Goal: Find specific page/section: Find specific page/section

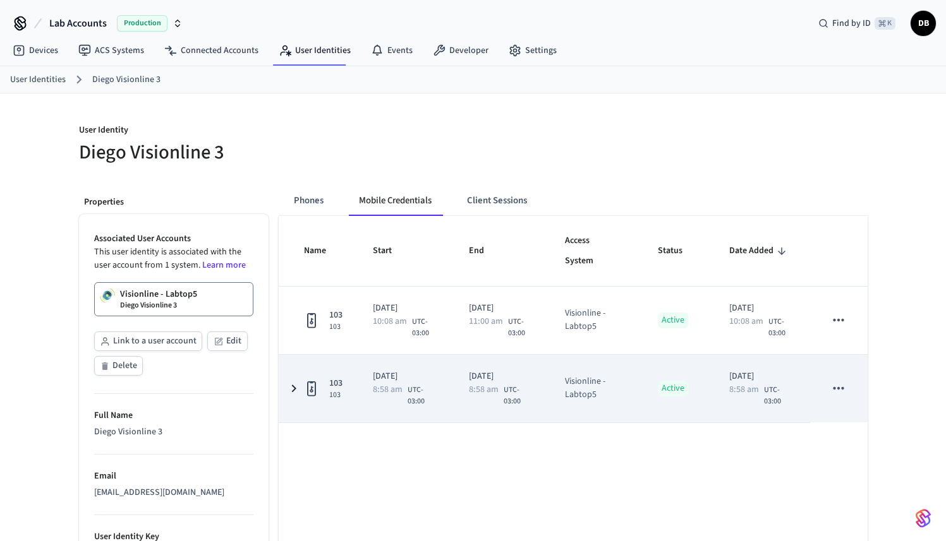
click at [399, 385] on span "8:58 am" at bounding box center [388, 389] width 30 height 9
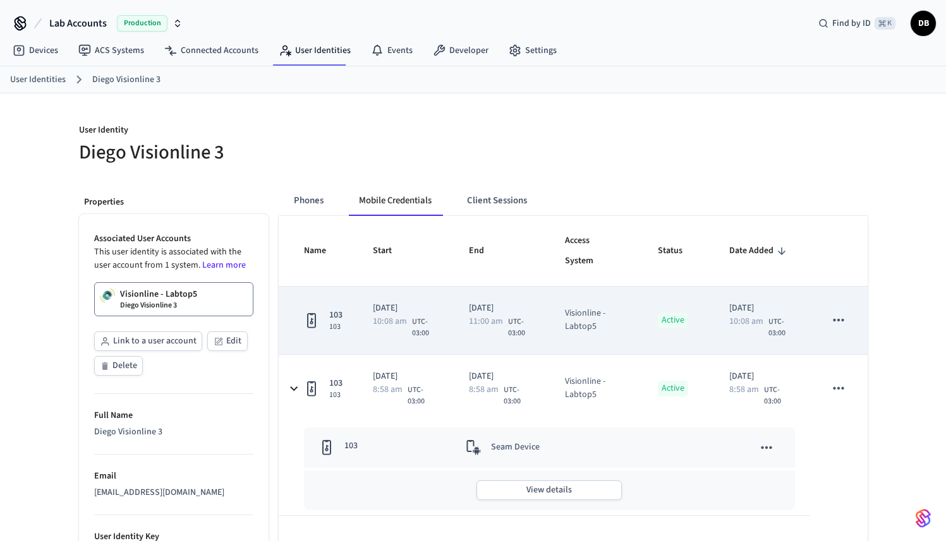
click at [424, 324] on span "UTC-03:00" at bounding box center [425, 327] width 27 height 23
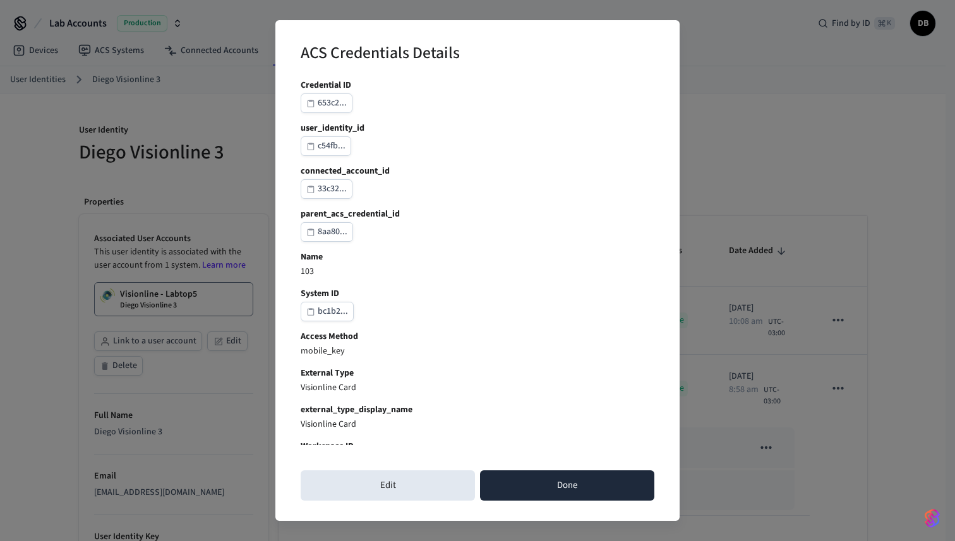
click at [584, 483] on button "Done" at bounding box center [567, 486] width 174 height 30
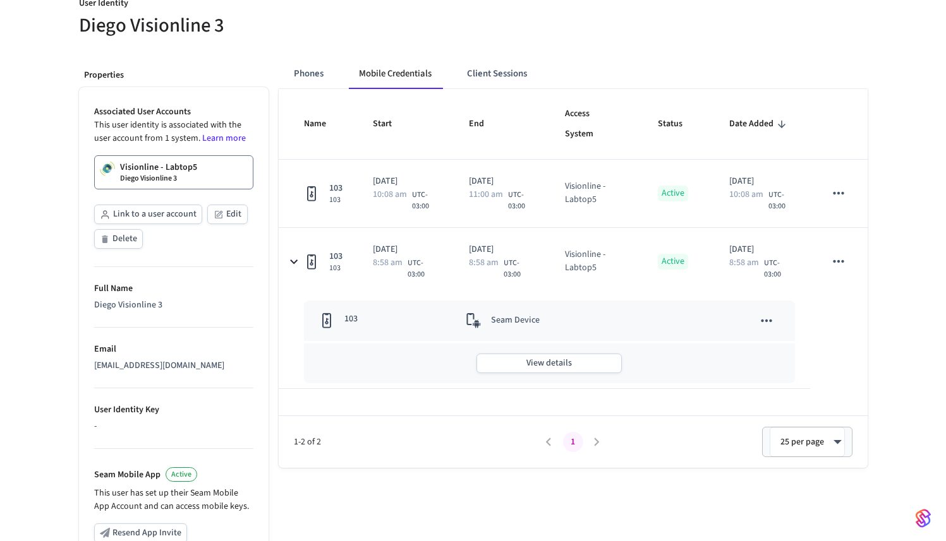
scroll to position [126, 0]
click at [481, 73] on button "Client Sessions" at bounding box center [497, 74] width 80 height 30
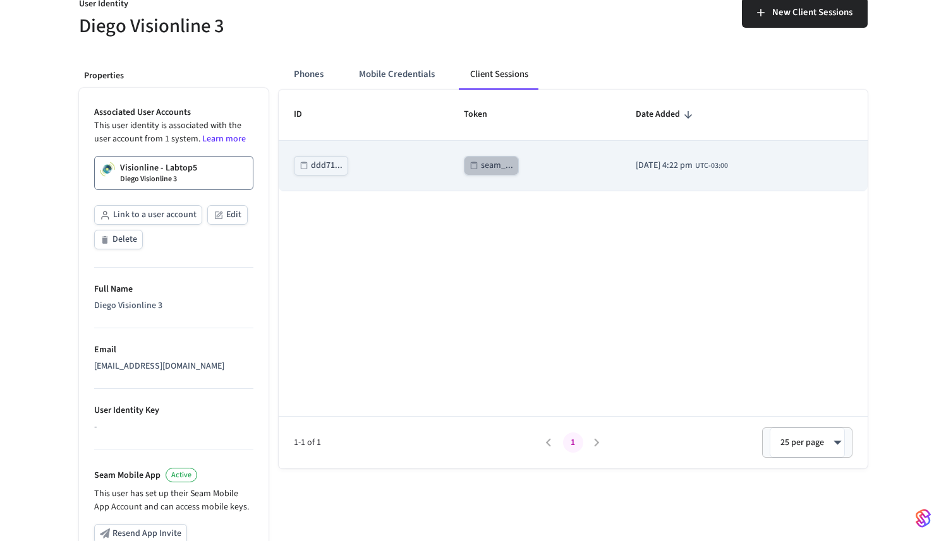
click at [484, 169] on div "seam_..." at bounding box center [497, 166] width 32 height 16
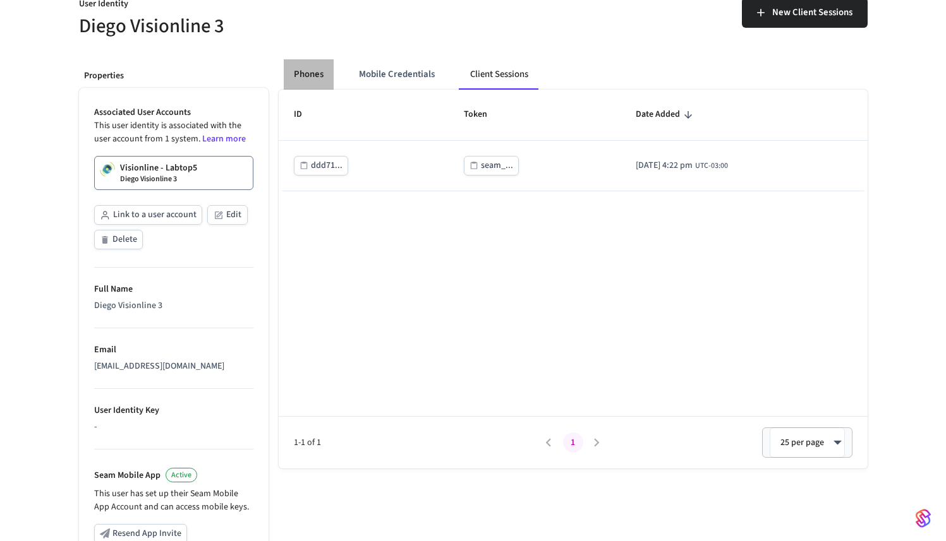
click at [309, 76] on button "Phones" at bounding box center [309, 74] width 50 height 30
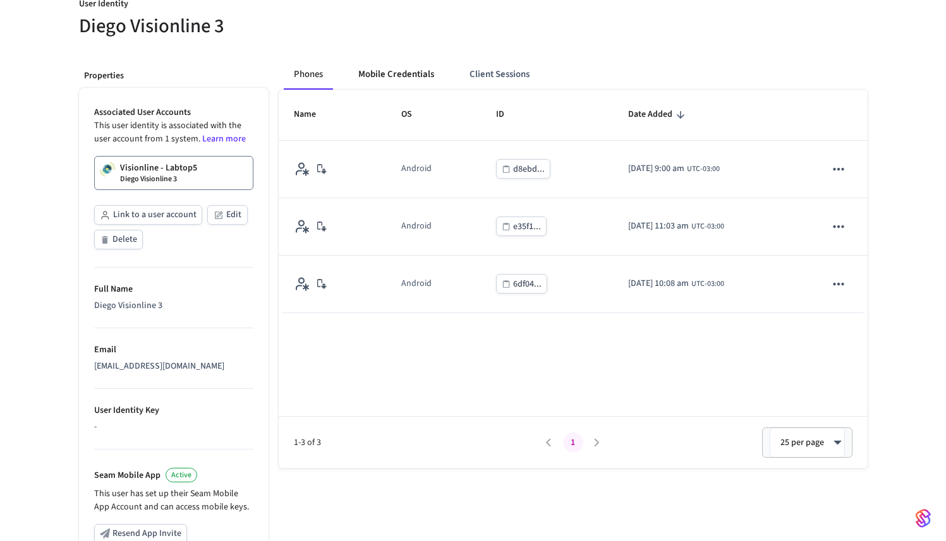
click at [400, 77] on button "Mobile Credentials" at bounding box center [396, 74] width 96 height 30
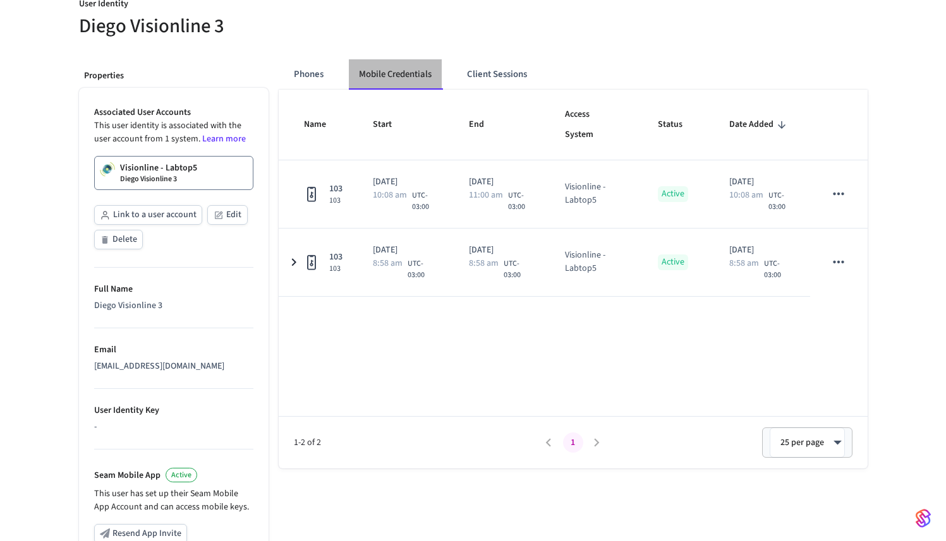
click at [400, 77] on button "Mobile Credentials" at bounding box center [395, 74] width 93 height 30
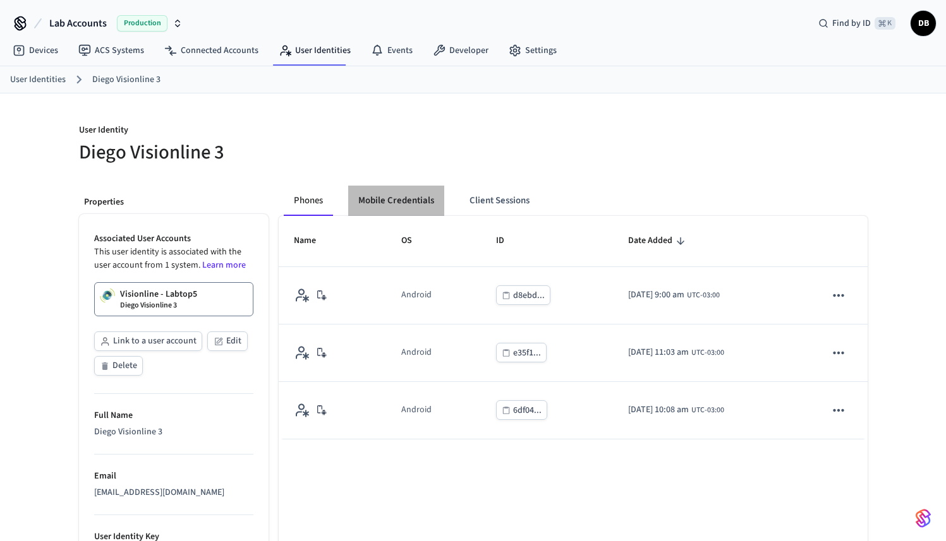
click at [411, 202] on button "Mobile Credentials" at bounding box center [396, 201] width 96 height 30
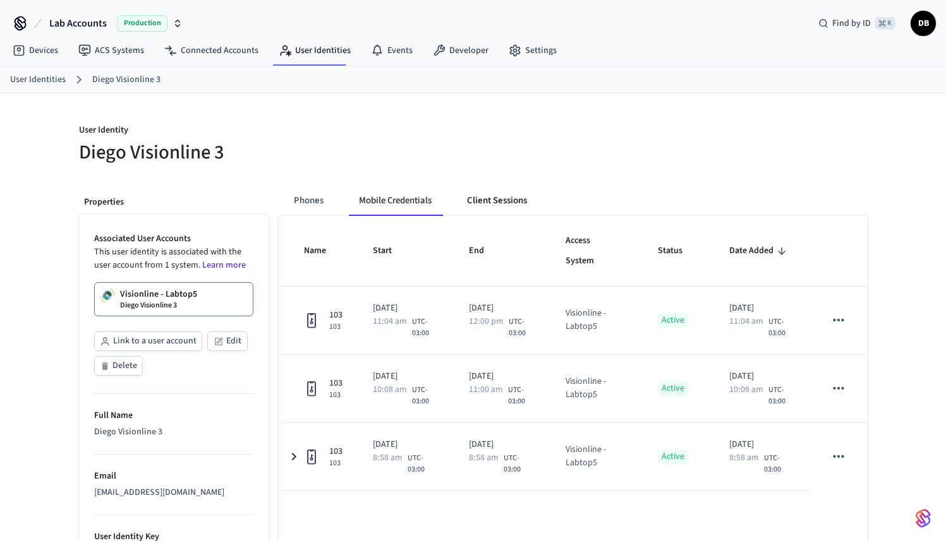
click at [507, 207] on button "Client Sessions" at bounding box center [497, 201] width 80 height 30
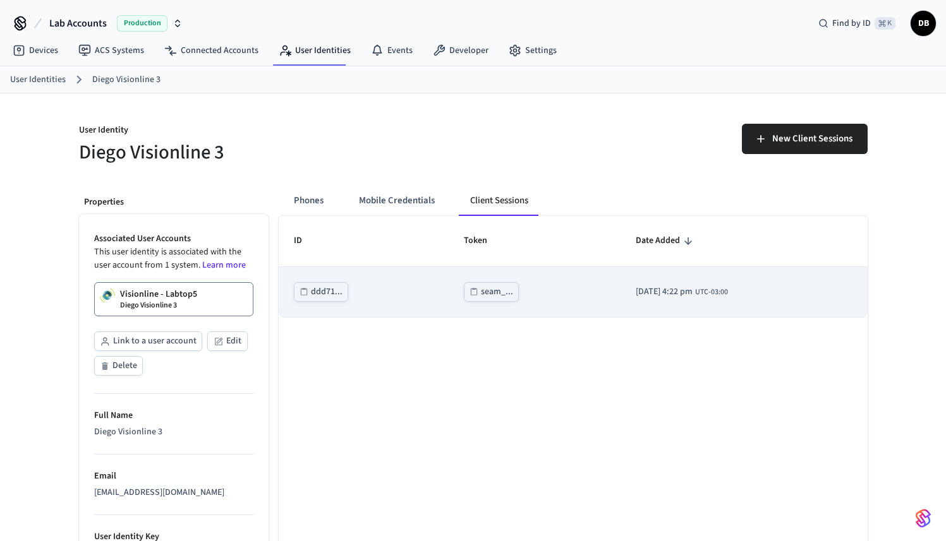
click at [488, 301] on button "seam_..." at bounding box center [491, 292] width 55 height 20
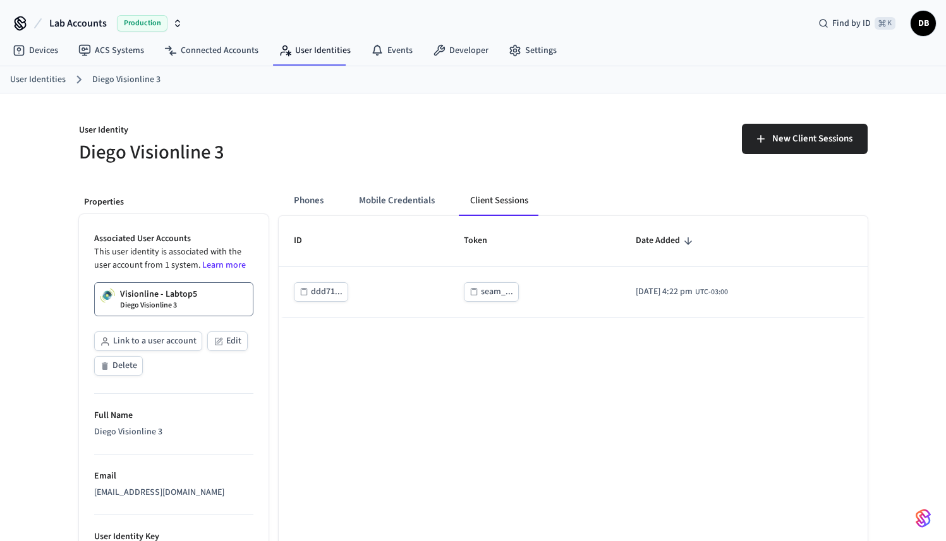
click at [314, 203] on button "Phones" at bounding box center [309, 201] width 50 height 30
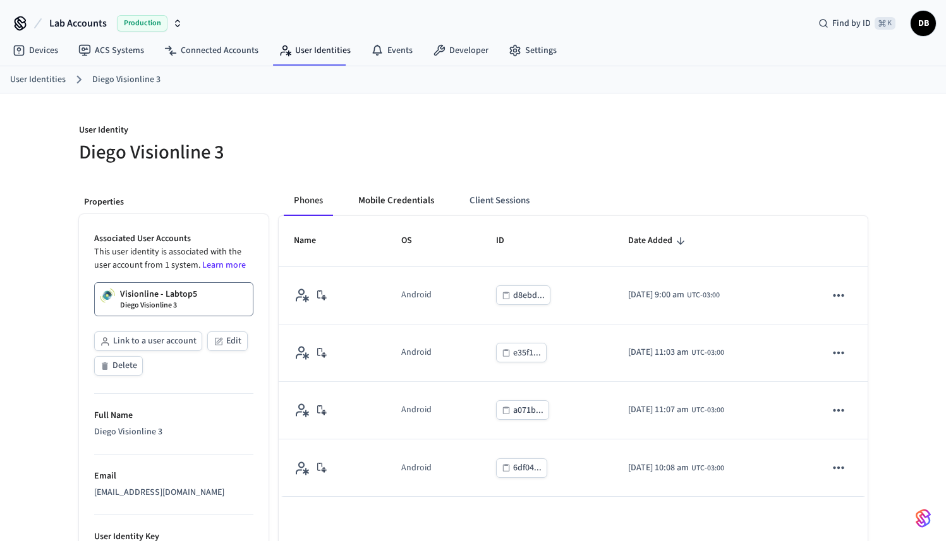
click at [402, 196] on button "Mobile Credentials" at bounding box center [396, 201] width 96 height 30
